Goal: Task Accomplishment & Management: Manage account settings

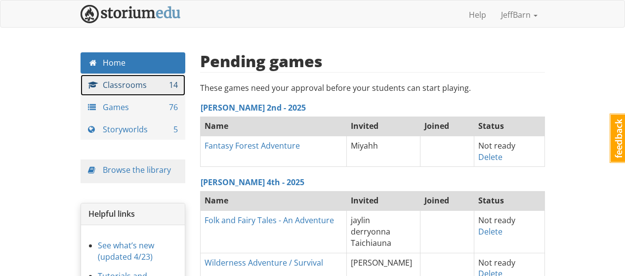
click at [134, 88] on link "Classrooms 14" at bounding box center [133, 85] width 105 height 21
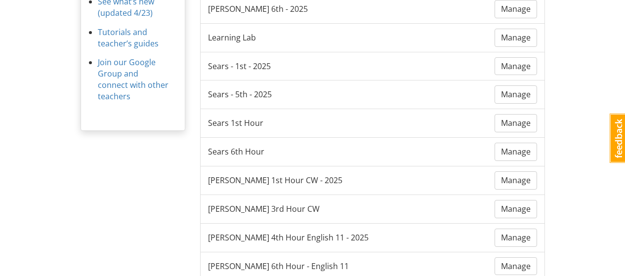
scroll to position [247, 0]
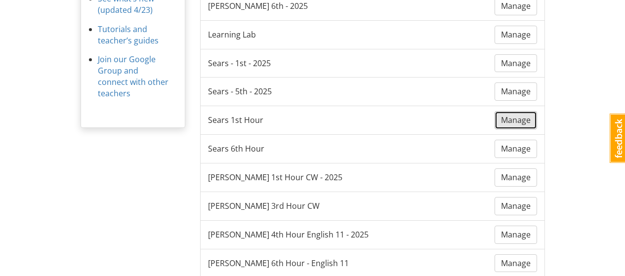
click at [516, 123] on span "Manage" at bounding box center [516, 120] width 30 height 11
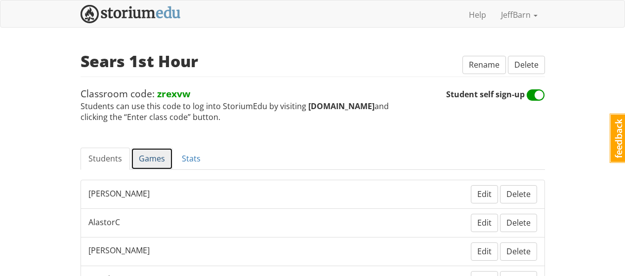
click at [150, 152] on link "Games" at bounding box center [152, 159] width 42 height 22
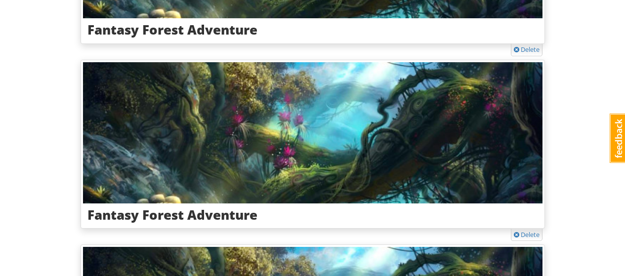
scroll to position [642, 0]
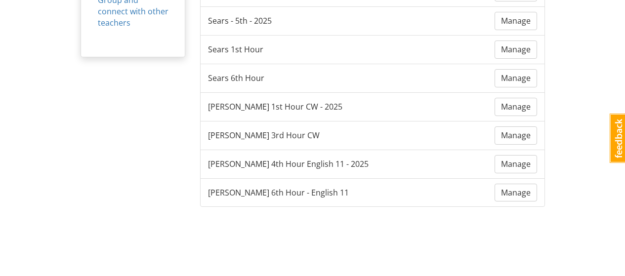
scroll to position [247, 0]
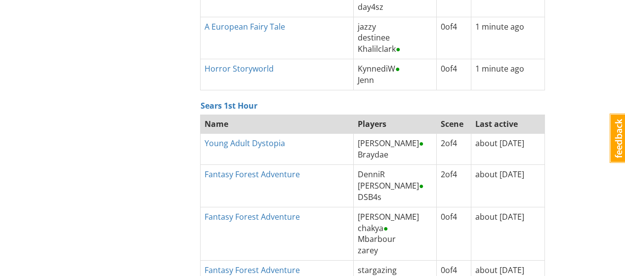
scroll to position [2767, 0]
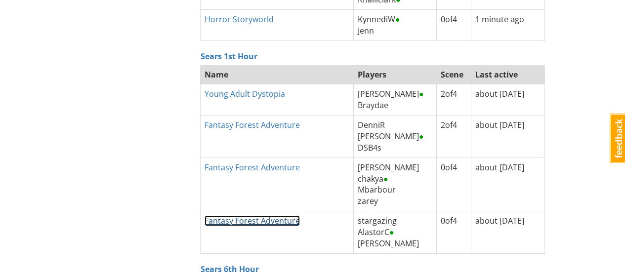
click at [283, 222] on link "Fantasy Forest Adventure" at bounding box center [252, 220] width 95 height 11
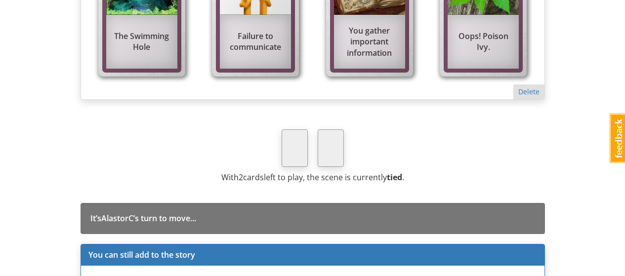
scroll to position [1219, 0]
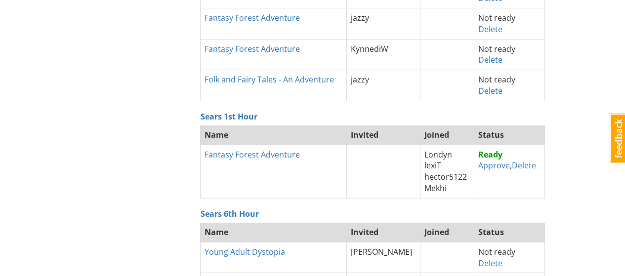
scroll to position [49, 0]
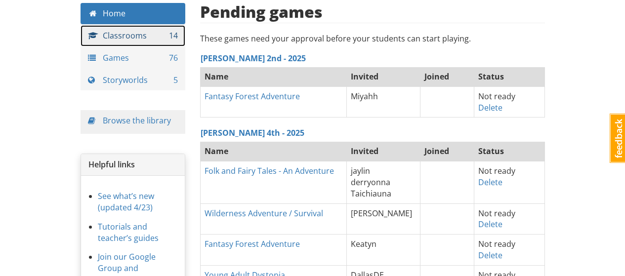
click at [137, 36] on link "Classrooms 14" at bounding box center [133, 35] width 105 height 21
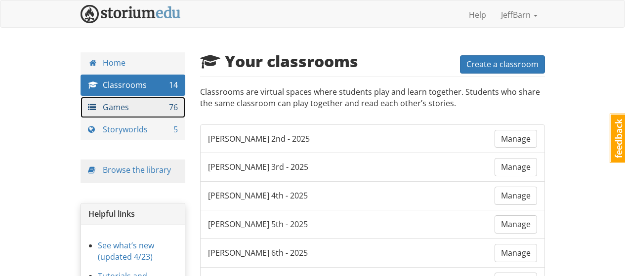
click at [165, 112] on link "Games 76" at bounding box center [133, 107] width 105 height 21
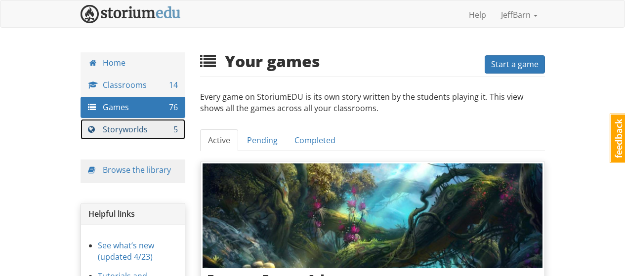
click at [160, 130] on link "Storyworlds 5" at bounding box center [133, 129] width 105 height 21
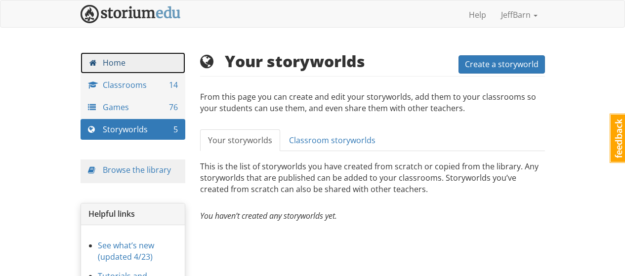
click at [130, 68] on link "Home" at bounding box center [133, 62] width 105 height 21
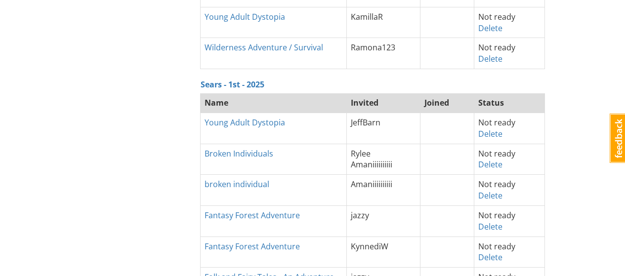
scroll to position [494, 0]
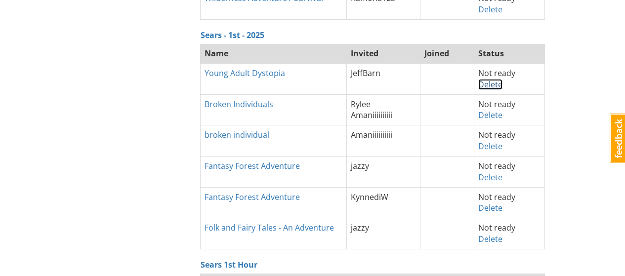
click at [485, 87] on link "Delete" at bounding box center [490, 84] width 24 height 11
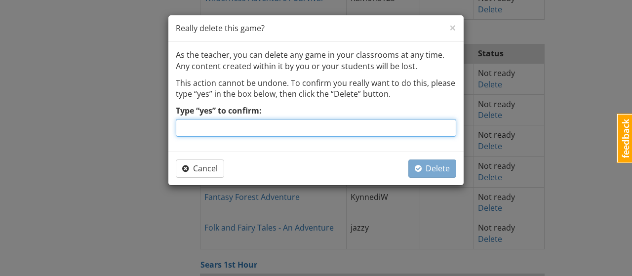
click at [358, 122] on input "Type “yes” to confirm:" at bounding box center [316, 128] width 281 height 18
type input "yes"
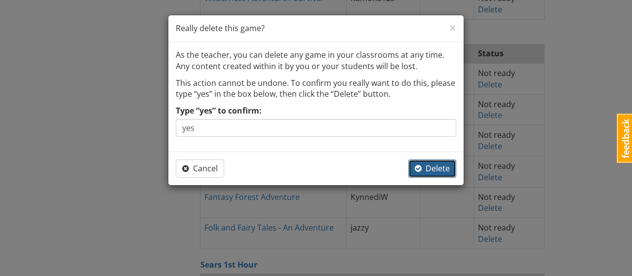
click at [431, 170] on span "Delete" at bounding box center [432, 168] width 35 height 11
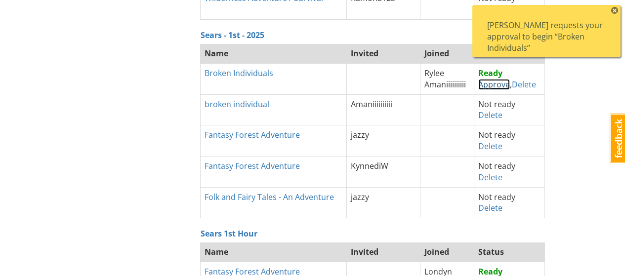
click at [492, 83] on link "Approve" at bounding box center [494, 84] width 32 height 11
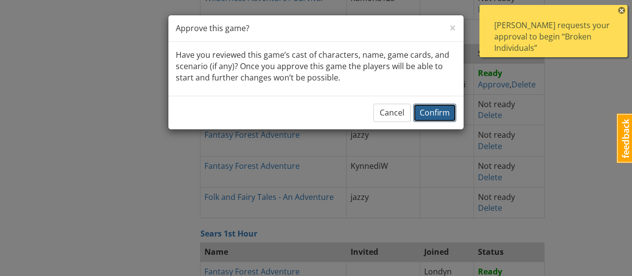
click at [444, 116] on span "Confirm" at bounding box center [435, 112] width 30 height 11
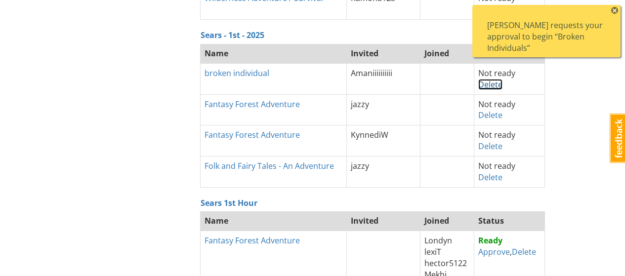
click at [478, 88] on link "Delete" at bounding box center [490, 84] width 24 height 11
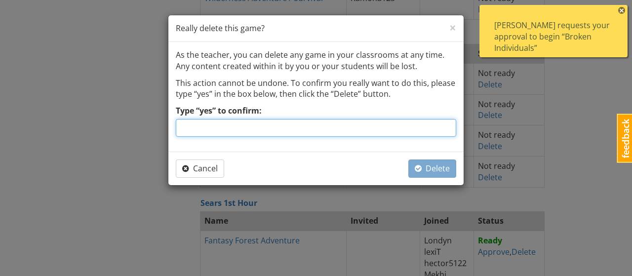
click at [369, 124] on input "Type “yes” to confirm:" at bounding box center [316, 128] width 281 height 18
type input "yes"
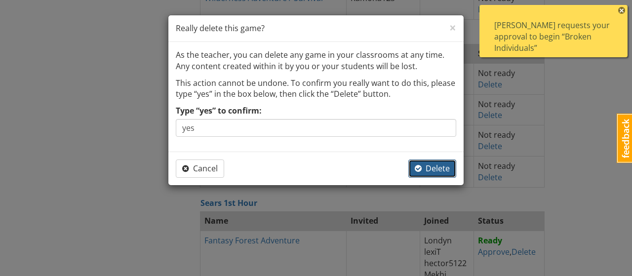
click at [427, 172] on span "Delete" at bounding box center [432, 168] width 35 height 11
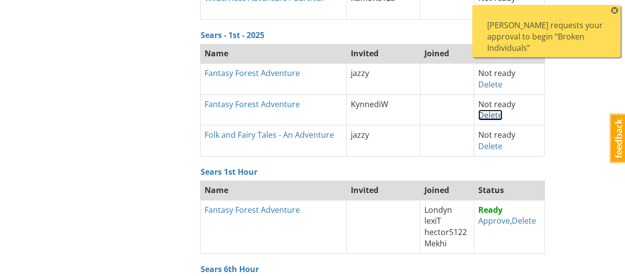
click at [483, 117] on link "Delete" at bounding box center [490, 115] width 24 height 11
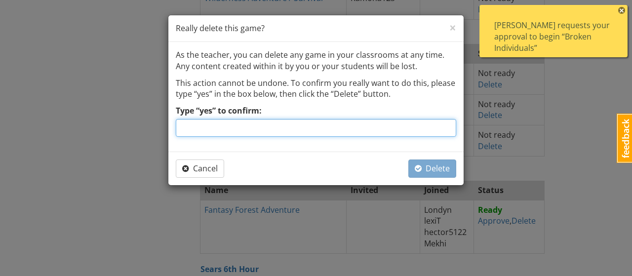
click at [396, 126] on input "Type “yes” to confirm:" at bounding box center [316, 128] width 281 height 18
type input "yes"
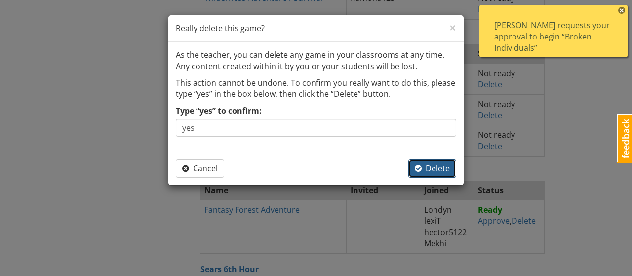
click at [422, 171] on span "button" at bounding box center [418, 169] width 7 height 8
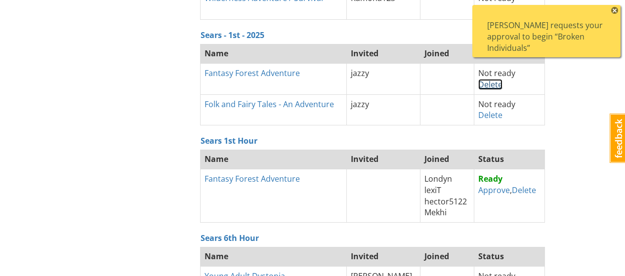
click at [491, 87] on link "Delete" at bounding box center [490, 84] width 24 height 11
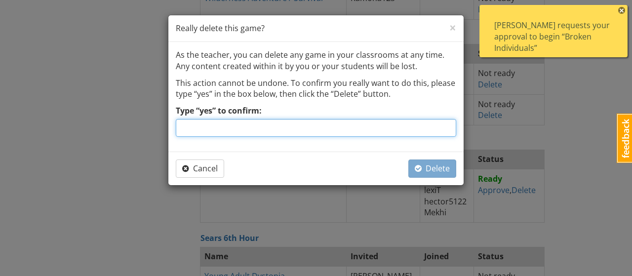
click at [346, 123] on input "Type “yes” to confirm:" at bounding box center [316, 128] width 281 height 18
type input "yes"
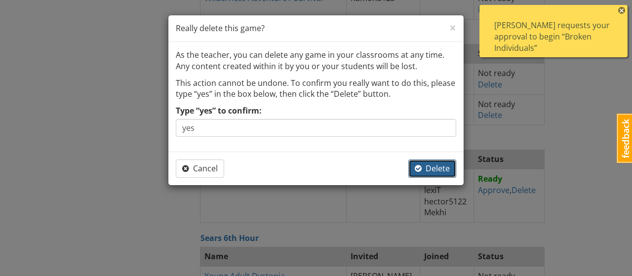
click at [416, 175] on button "Delete" at bounding box center [433, 169] width 48 height 18
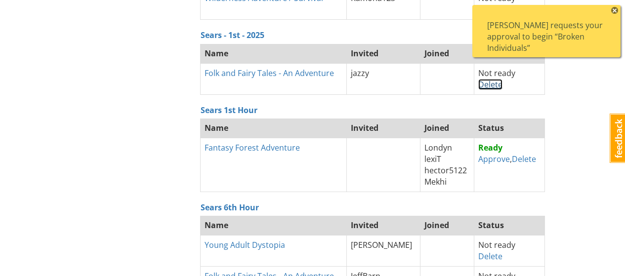
click at [478, 83] on link "Delete" at bounding box center [490, 84] width 24 height 11
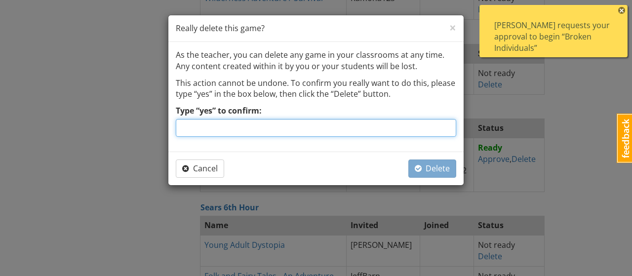
click at [239, 121] on input "Type “yes” to confirm:" at bounding box center [316, 128] width 281 height 18
type input "yes"
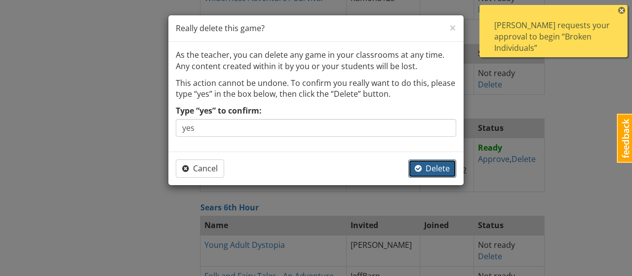
click at [421, 165] on span "button" at bounding box center [418, 169] width 7 height 8
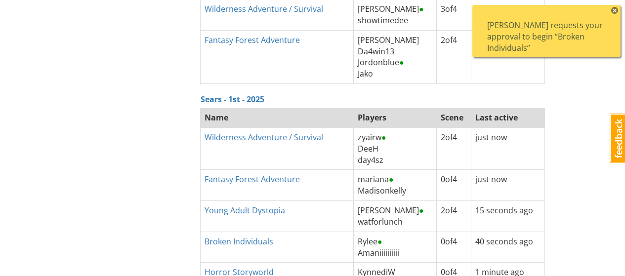
scroll to position [2322, 0]
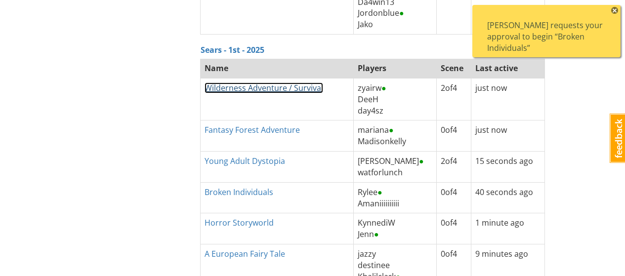
click at [309, 91] on link "Wilderness Adventure / Survival" at bounding box center [264, 88] width 119 height 11
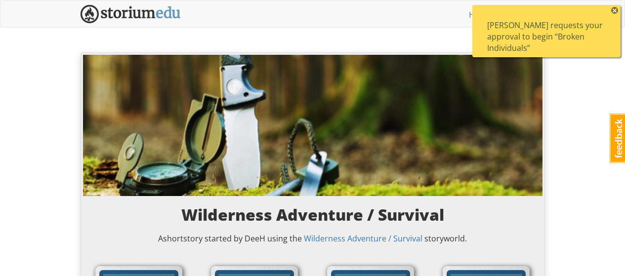
click at [616, 9] on span "×" at bounding box center [614, 10] width 7 height 7
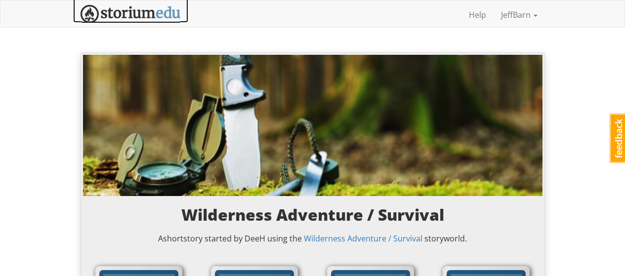
click at [157, 14] on img at bounding box center [131, 14] width 100 height 18
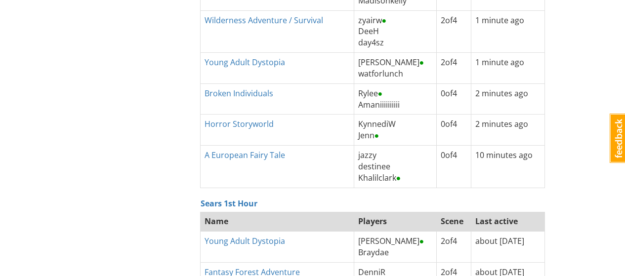
scroll to position [2371, 0]
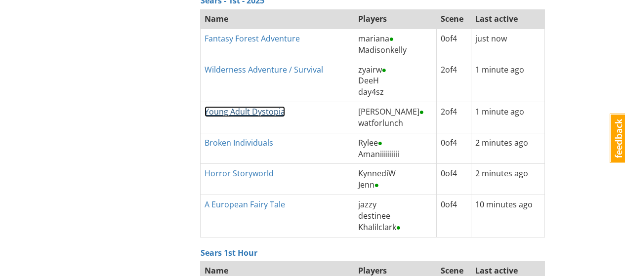
click at [240, 116] on link "Young Adult Dystopia" at bounding box center [245, 111] width 81 height 11
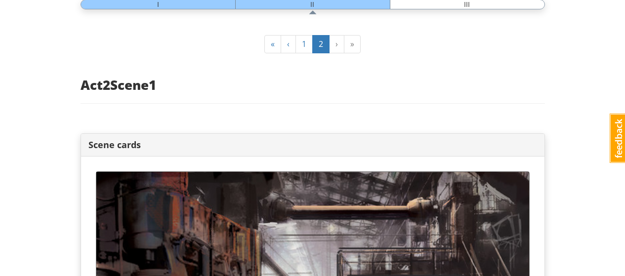
scroll to position [543, 0]
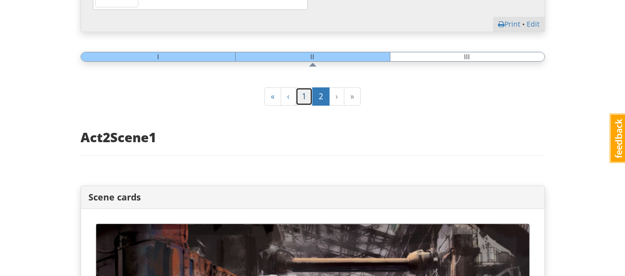
click at [306, 99] on link "1" at bounding box center [303, 96] width 17 height 18
